Goal: Task Accomplishment & Management: Manage account settings

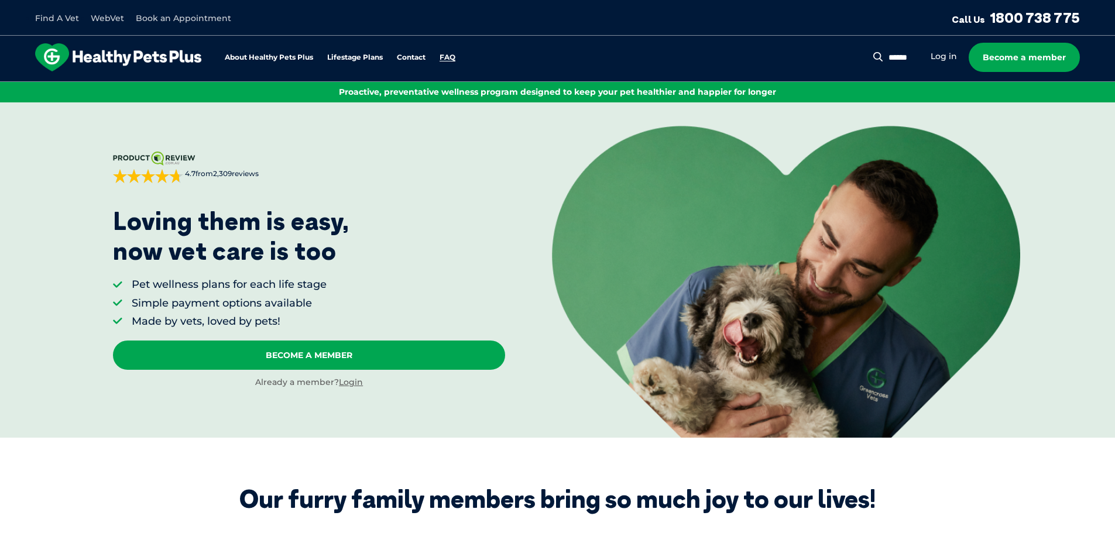
click at [446, 56] on link "FAQ" at bounding box center [447, 58] width 16 height 8
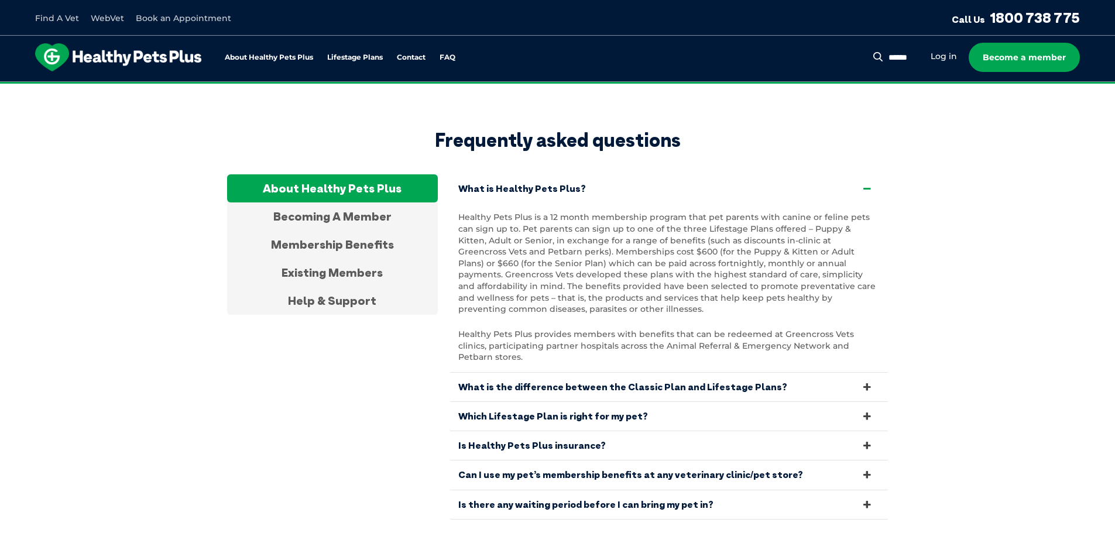
scroll to position [2186, 0]
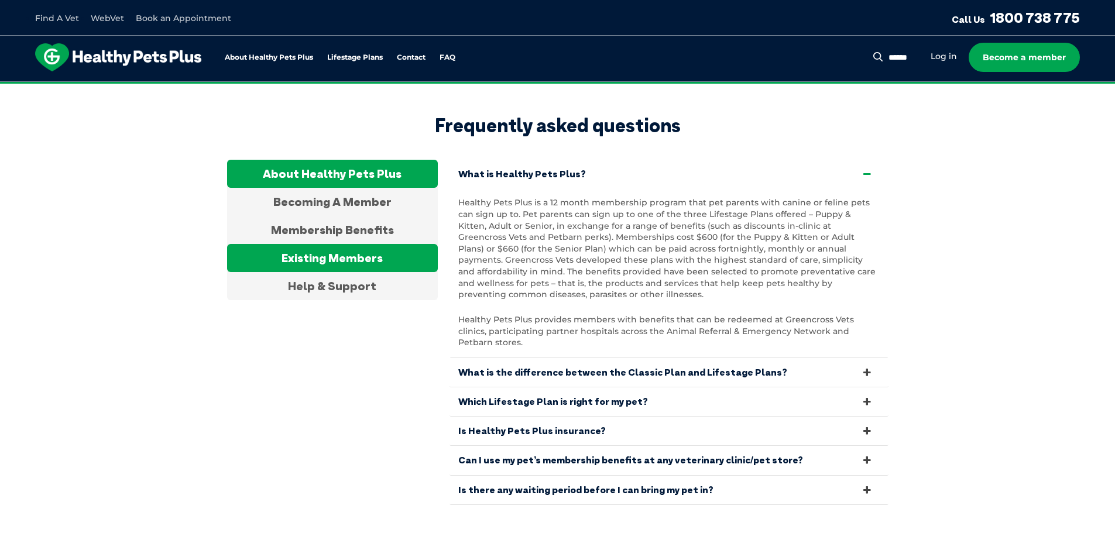
click at [367, 244] on div "Existing Members" at bounding box center [332, 258] width 211 height 28
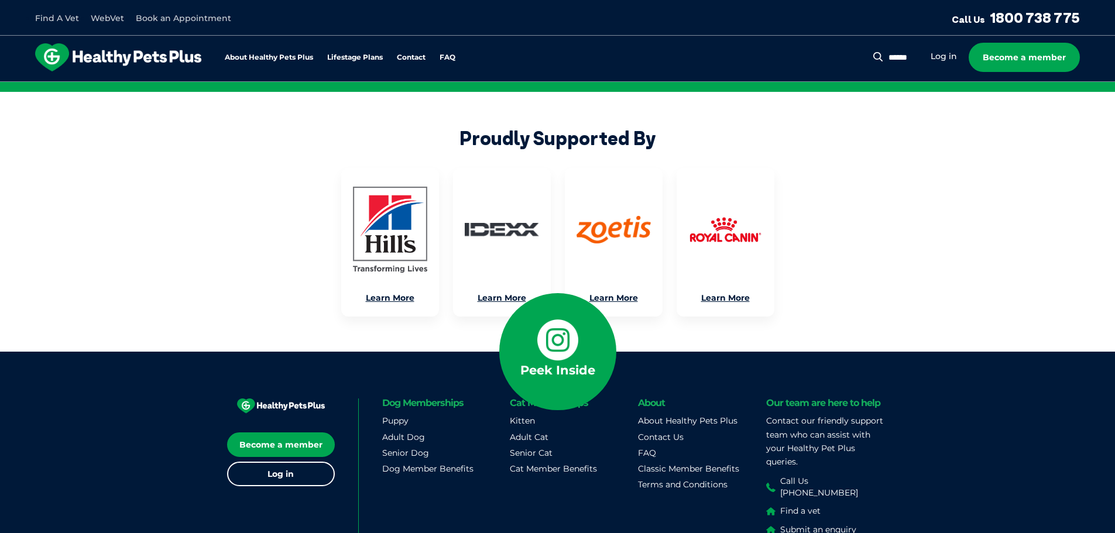
scroll to position [2713, 0]
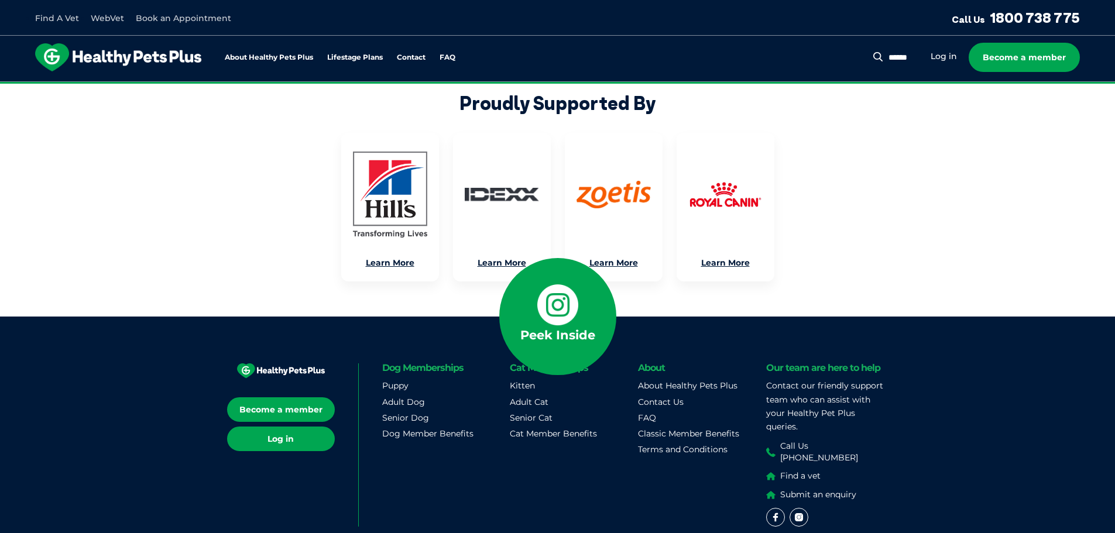
click at [291, 427] on link "Log in" at bounding box center [281, 439] width 108 height 25
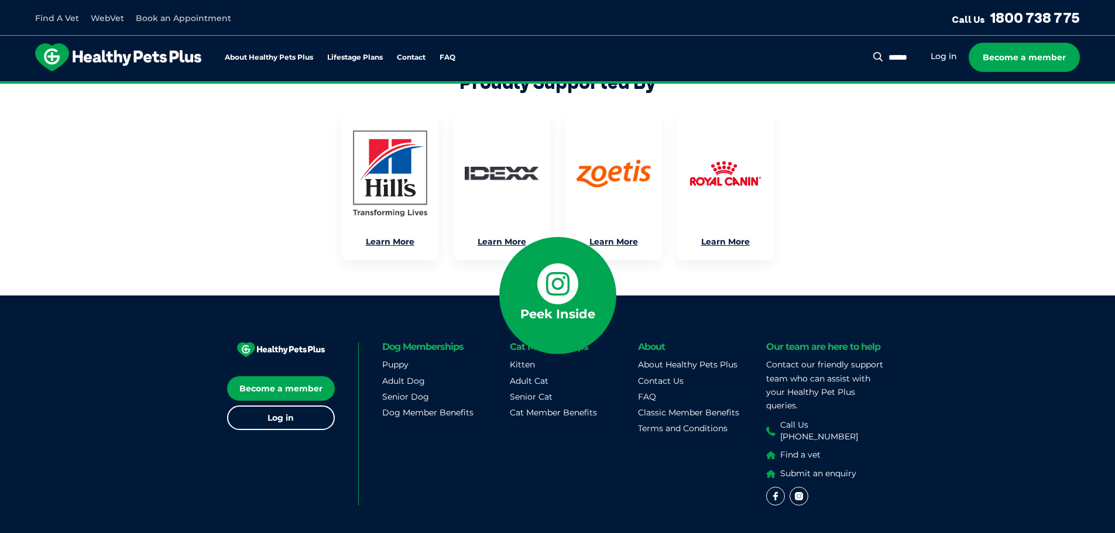
scroll to position [2742, 0]
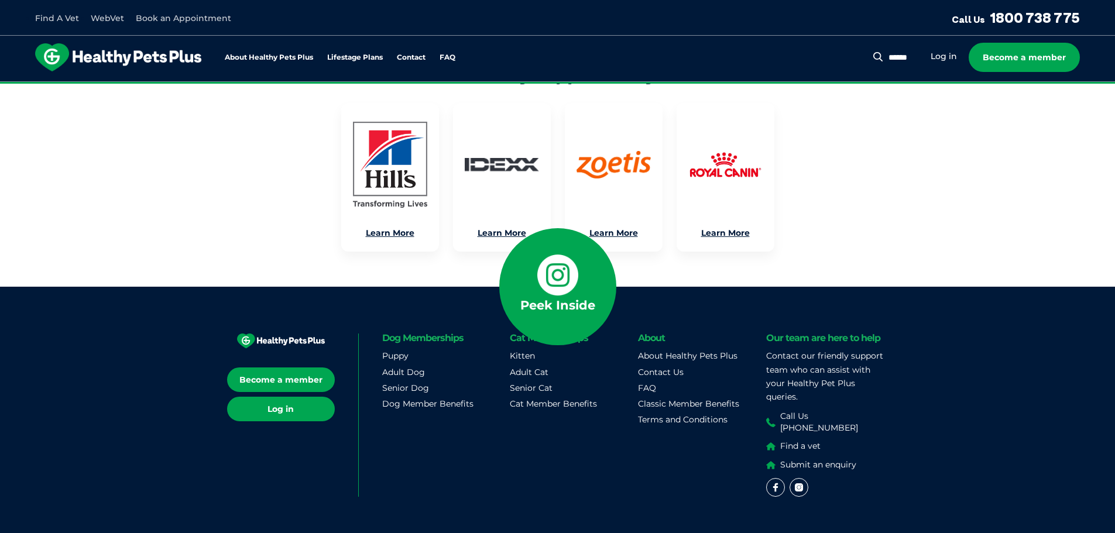
click at [272, 397] on link "Log in" at bounding box center [281, 409] width 108 height 25
click at [906, 55] on input "Search for:" at bounding box center [876, 58] width 85 height 12
click at [834, 53] on input "Search for:" at bounding box center [876, 58] width 85 height 12
click at [819, 51] on button "Search" at bounding box center [826, 57] width 15 height 12
drag, startPoint x: 853, startPoint y: 57, endPoint x: 756, endPoint y: 54, distance: 97.2
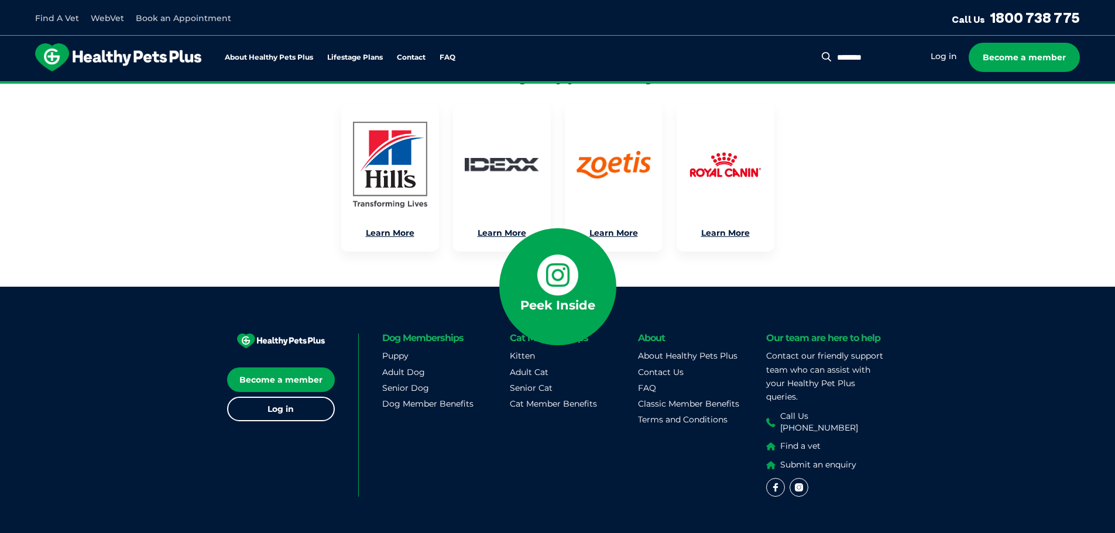
click at [756, 54] on div "About Healthy Pets Plus Lifestage Plans Dog Memberships Puppy Adult Dog Senior …" at bounding box center [557, 59] width 1115 height 46
type input "******"
click at [819, 51] on button "Search" at bounding box center [826, 57] width 15 height 12
click at [667, 367] on link "Contact Us" at bounding box center [661, 372] width 46 height 11
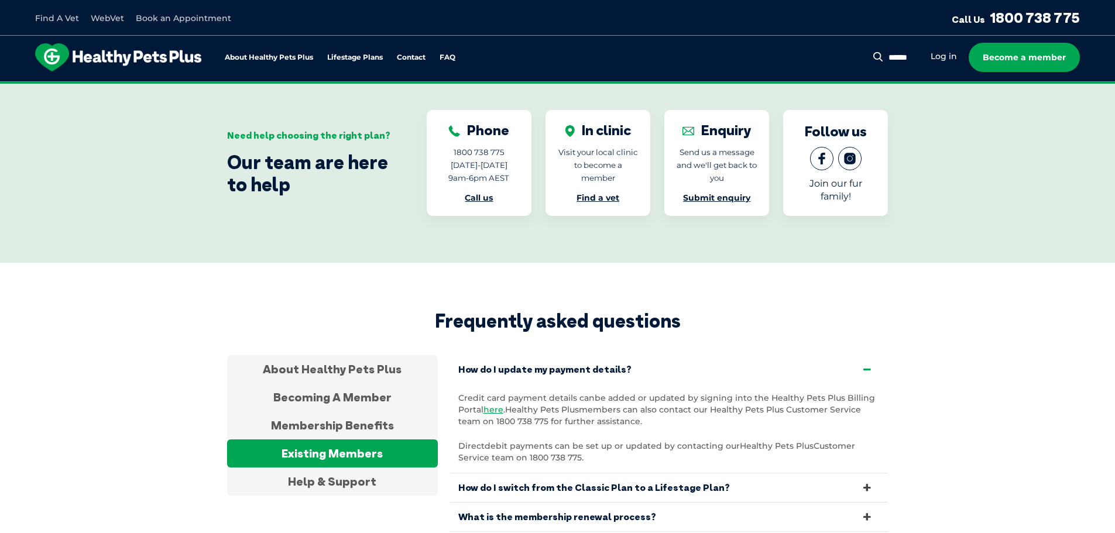
scroll to position [1986, 0]
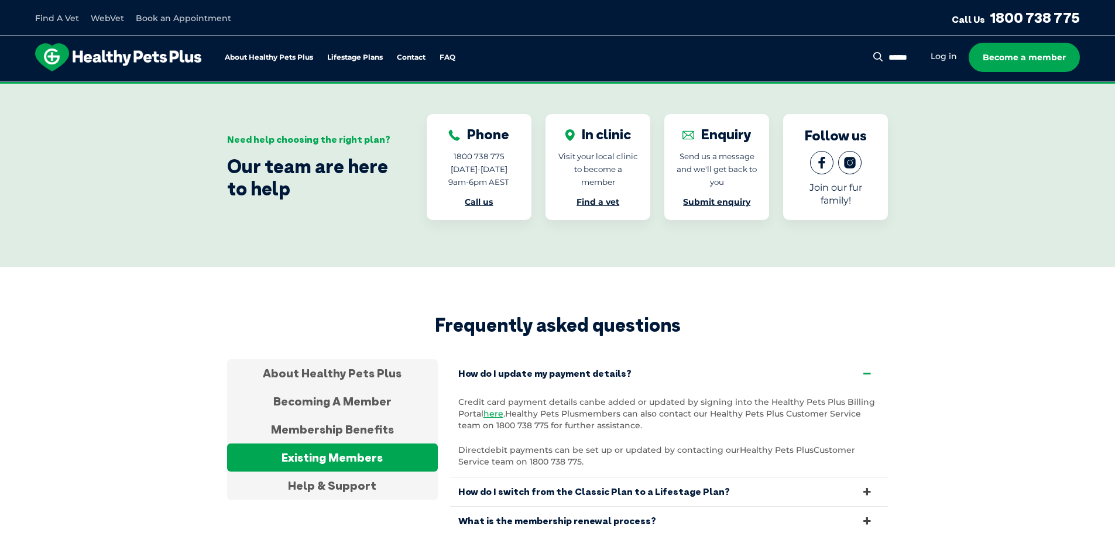
click at [709, 197] on link "Submit enquiry" at bounding box center [716, 202] width 67 height 11
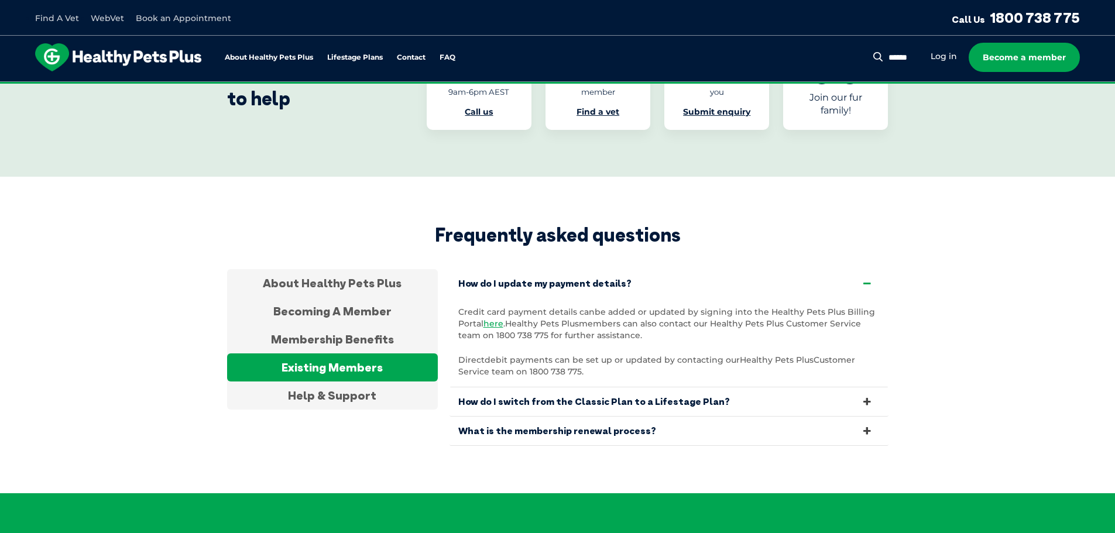
scroll to position [2103, 0]
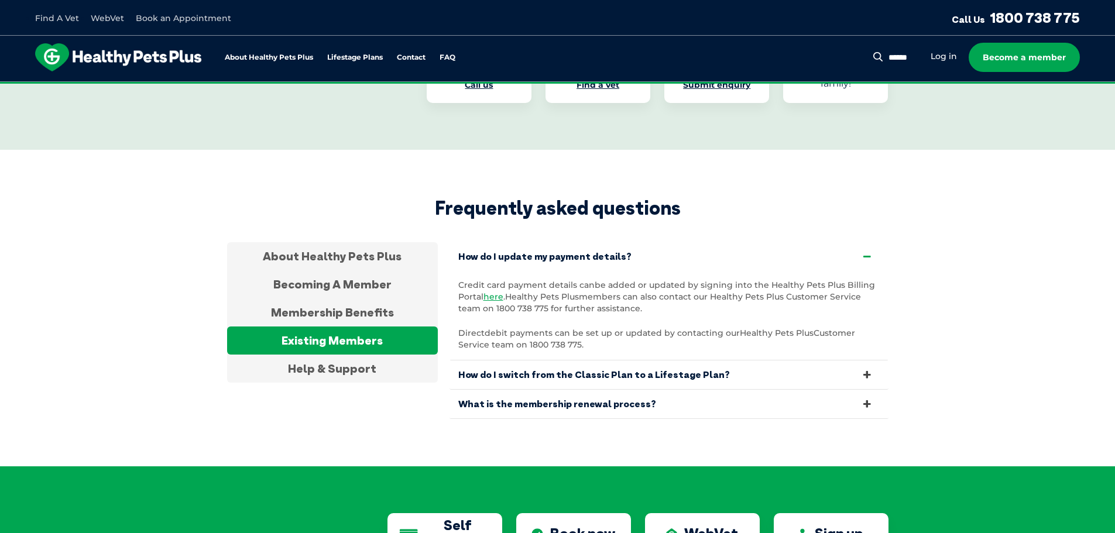
click at [863, 398] on icon at bounding box center [866, 403] width 13 height 11
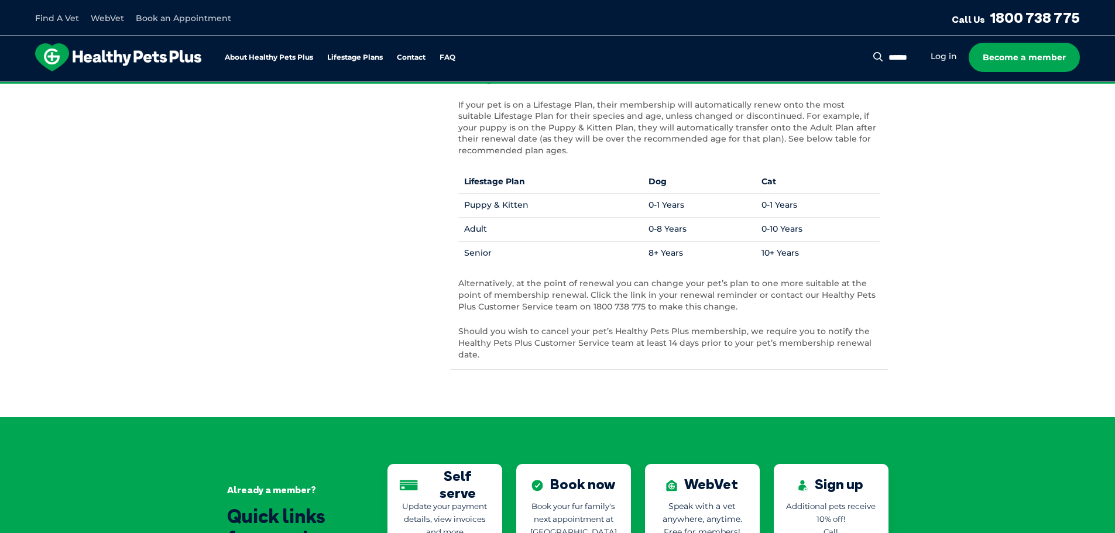
scroll to position [2455, 0]
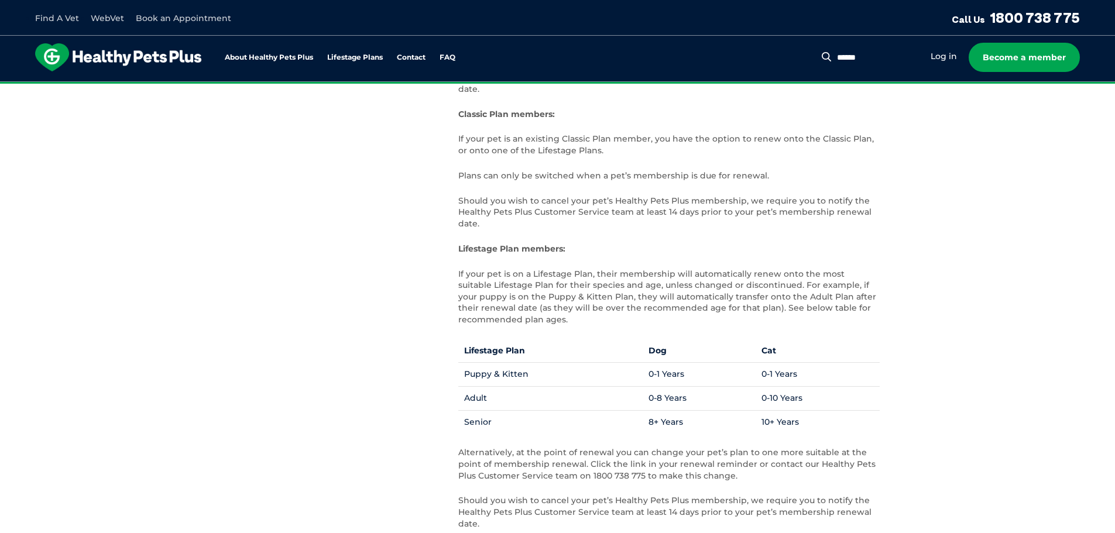
click at [899, 56] on input "******" at bounding box center [876, 58] width 85 height 12
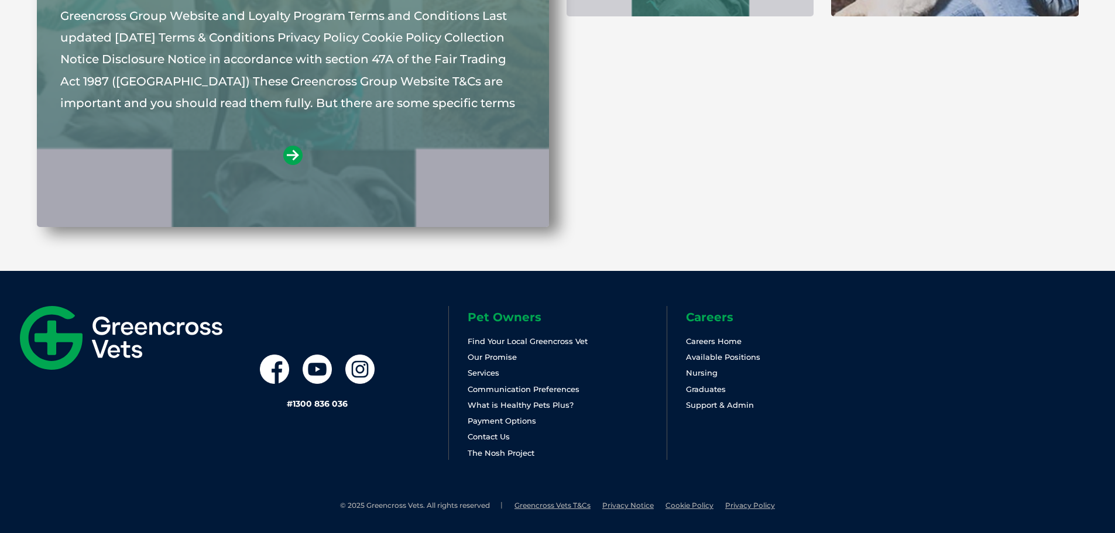
scroll to position [352, 0]
